Goal: Task Accomplishment & Management: Manage account settings

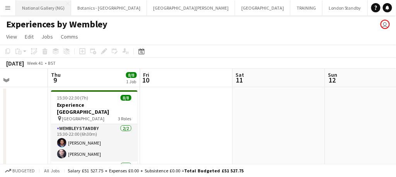
click at [42, 10] on button "National Gallery (NG) Close" at bounding box center [43, 7] width 55 height 15
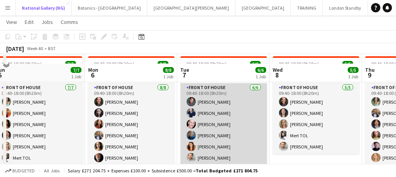
scroll to position [53, 0]
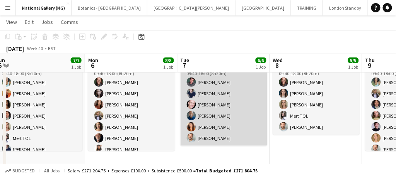
click at [240, 131] on app-card-role "Front of House [DATE] 09:40-18:00 (8h20m) [PERSON_NAME] [PERSON_NAME] [PERSON_N…" at bounding box center [224, 105] width 87 height 82
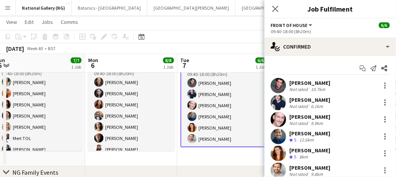
scroll to position [23, 0]
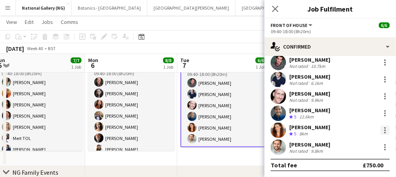
click at [382, 129] on div at bounding box center [384, 130] width 9 height 9
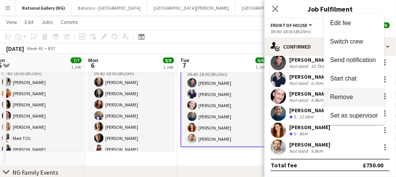
click at [344, 99] on span "Remove" at bounding box center [341, 97] width 23 height 7
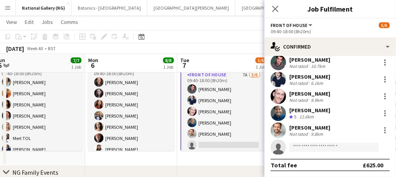
drag, startPoint x: 275, startPoint y: 10, endPoint x: 244, endPoint y: 137, distance: 130.4
drag, startPoint x: 244, startPoint y: 137, endPoint x: 226, endPoint y: 139, distance: 18.2
click at [226, 139] on app-card-role "Front of House 7A [DATE] 09:40-18:00 (8h20m) [PERSON_NAME] [PERSON_NAME] [PERSO…" at bounding box center [224, 112] width 87 height 84
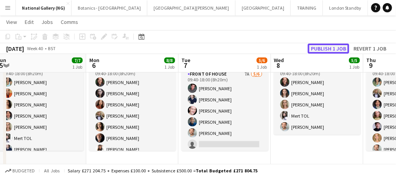
click at [325, 46] on button "Publish 1 job" at bounding box center [328, 49] width 41 height 10
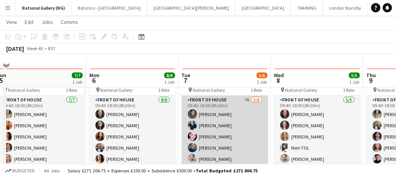
scroll to position [47, 0]
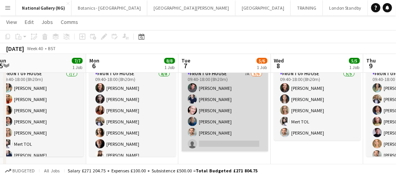
click at [232, 138] on app-card-role "Front of House 7A [DATE] 09:40-18:00 (8h20m) [PERSON_NAME] [PERSON_NAME] [PERSO…" at bounding box center [225, 111] width 87 height 82
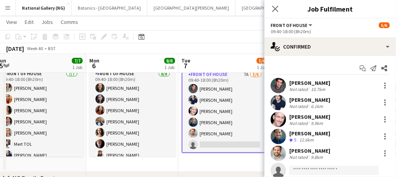
scroll to position [21, 0]
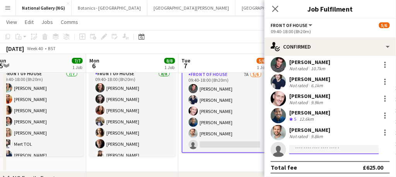
click at [316, 150] on input at bounding box center [334, 149] width 90 height 9
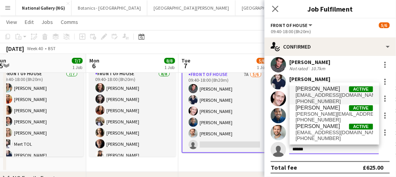
type input "******"
click at [307, 98] on span "[EMAIL_ADDRESS][DOMAIN_NAME]" at bounding box center [334, 95] width 77 height 6
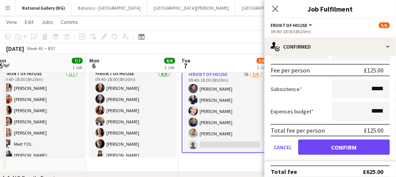
scroll to position [192, 0]
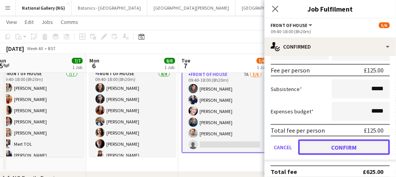
click at [333, 148] on button "Confirm" at bounding box center [344, 147] width 92 height 15
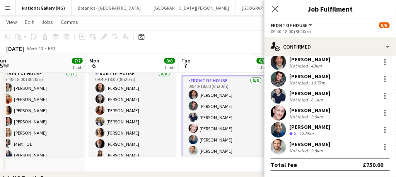
scroll to position [23, 0]
click at [278, 8] on icon "Close pop-in" at bounding box center [274, 8] width 7 height 7
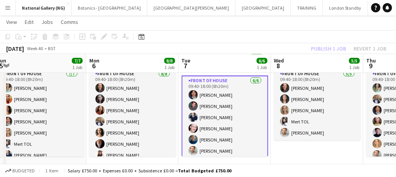
click at [242, 132] on app-card-role "Front of House [DATE] 09:40-18:00 (8h20m) [PERSON_NAME] [PERSON_NAME] [PERSON_N…" at bounding box center [225, 118] width 87 height 84
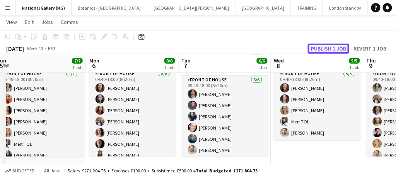
click at [329, 52] on button "Publish 1 job" at bounding box center [328, 49] width 41 height 10
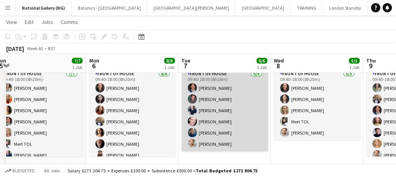
click at [248, 125] on app-card-role "Front of House [DATE] 09:40-18:00 (8h20m) [PERSON_NAME] [PERSON_NAME] [PERSON_N…" at bounding box center [225, 111] width 87 height 82
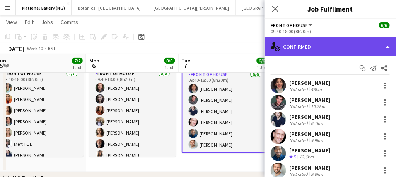
drag, startPoint x: 349, startPoint y: 41, endPoint x: 366, endPoint y: 52, distance: 20.2
click at [366, 52] on div "single-neutral-actions-check-2 Confirmed" at bounding box center [329, 47] width 131 height 19
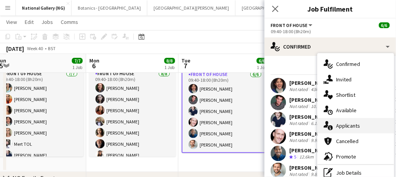
click at [350, 130] on div "single-neutral-actions-information Applicants" at bounding box center [355, 125] width 77 height 15
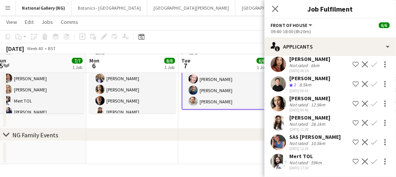
scroll to position [25, 0]
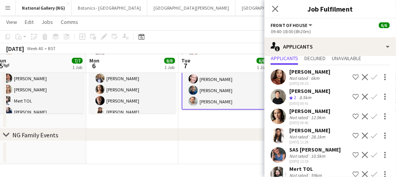
click at [210, 153] on app-date-cell at bounding box center [225, 153] width 92 height 23
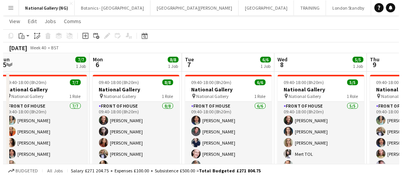
scroll to position [0, 0]
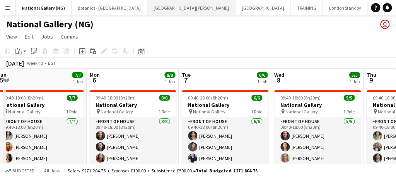
click at [159, 8] on button "[GEOGRAPHIC_DATA][PERSON_NAME] [GEOGRAPHIC_DATA] Close" at bounding box center [191, 7] width 88 height 15
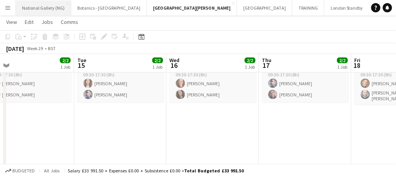
click at [54, 9] on button "National Gallery (NG) Close" at bounding box center [43, 7] width 55 height 15
click at [55, 10] on button "National Gallery (NG) Close" at bounding box center [43, 7] width 55 height 15
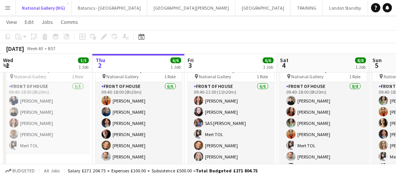
scroll to position [36, 0]
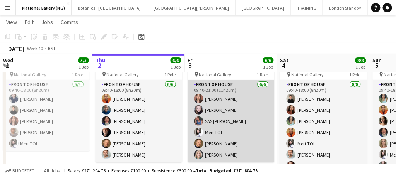
click at [237, 109] on app-card-role "Front of House [DATE] 09:40-21:00 (11h20m) [PERSON_NAME] [PERSON_NAME] SAS [PER…" at bounding box center [231, 121] width 87 height 82
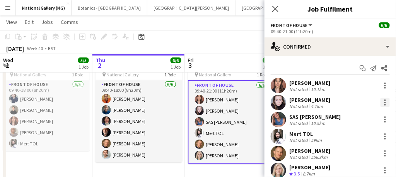
click at [380, 103] on div at bounding box center [384, 102] width 9 height 9
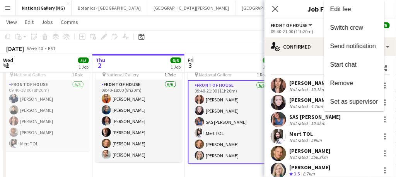
drag, startPoint x: 336, startPoint y: 79, endPoint x: 352, endPoint y: 152, distance: 74.4
drag, startPoint x: 352, startPoint y: 152, endPoint x: 217, endPoint y: 112, distance: 141.1
drag, startPoint x: 217, startPoint y: 112, endPoint x: 367, endPoint y: 145, distance: 154.0
click at [367, 145] on div at bounding box center [198, 88] width 396 height 177
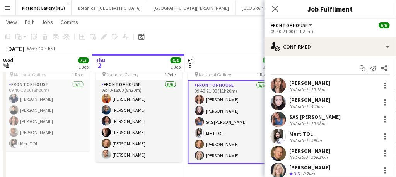
click at [228, 109] on app-card-role "Front of House [DATE] 09:40-21:00 (11h20m) [PERSON_NAME] [PERSON_NAME] SAS [PER…" at bounding box center [231, 122] width 87 height 84
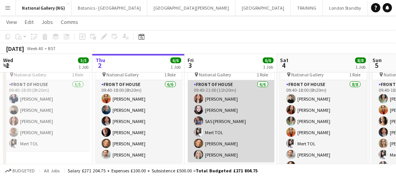
click at [228, 109] on app-card-role "Front of House [DATE] 09:40-21:00 (11h20m) [PERSON_NAME] [PERSON_NAME] SAS [PER…" at bounding box center [231, 121] width 87 height 82
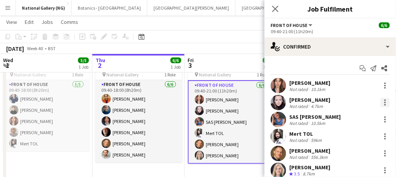
click at [380, 104] on div at bounding box center [384, 102] width 9 height 9
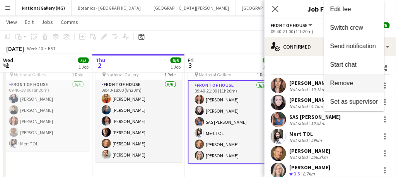
click at [333, 85] on span "Remove" at bounding box center [341, 83] width 23 height 7
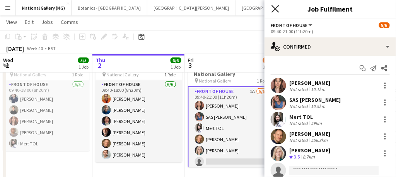
click at [274, 8] on icon at bounding box center [274, 8] width 7 height 7
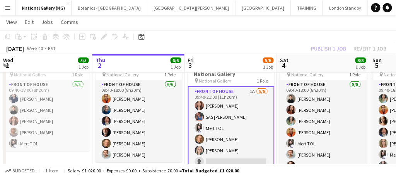
click at [240, 142] on app-card-role "Front of House 1A [DATE] 09:40-21:00 (11h20m) [PERSON_NAME] SAS [PERSON_NAME] T…" at bounding box center [231, 129] width 87 height 84
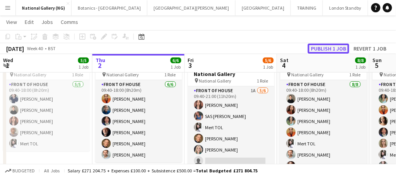
click at [329, 49] on button "Publish 1 job" at bounding box center [328, 49] width 41 height 10
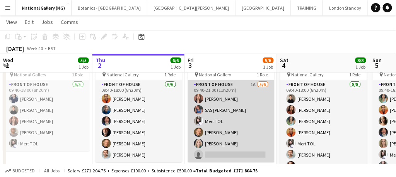
click at [240, 136] on app-card-role "Front of House 1A [DATE] 09:40-21:00 (11h20m) [PERSON_NAME] SAS [PERSON_NAME] T…" at bounding box center [231, 121] width 87 height 82
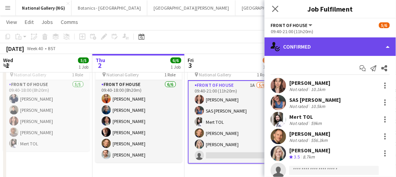
click at [339, 51] on div "single-neutral-actions-check-2 Confirmed" at bounding box center [329, 47] width 131 height 19
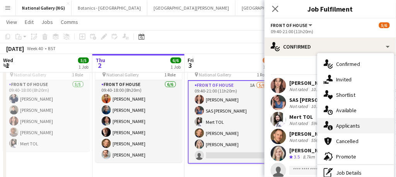
click at [346, 128] on span "Applicants" at bounding box center [348, 126] width 24 height 7
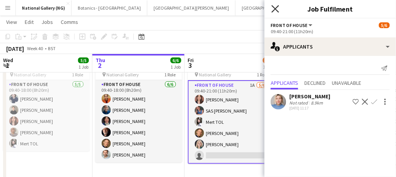
click at [276, 9] on icon at bounding box center [274, 8] width 7 height 7
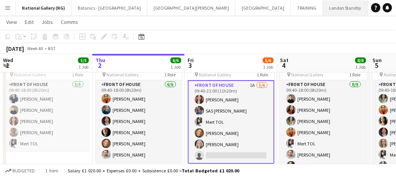
click at [323, 9] on button "London Standby Close" at bounding box center [345, 7] width 45 height 15
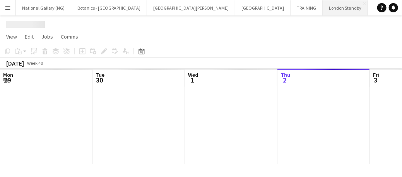
scroll to position [0, 185]
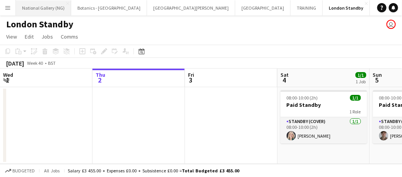
click at [56, 8] on button "National Gallery (NG) Close" at bounding box center [43, 7] width 55 height 15
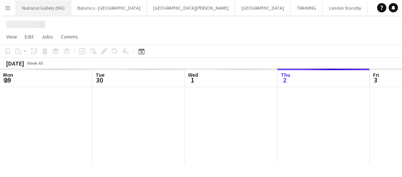
scroll to position [0, 185]
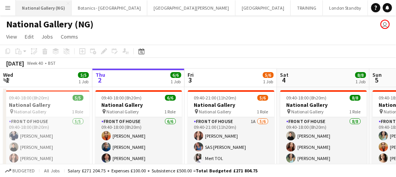
click at [56, 8] on button "National Gallery (NG) Close" at bounding box center [44, 7] width 56 height 15
